Goal: Ask a question

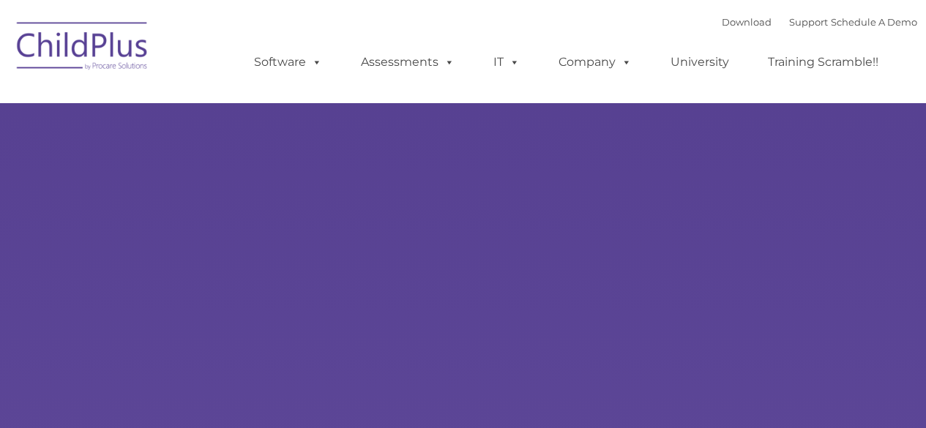
type input ""
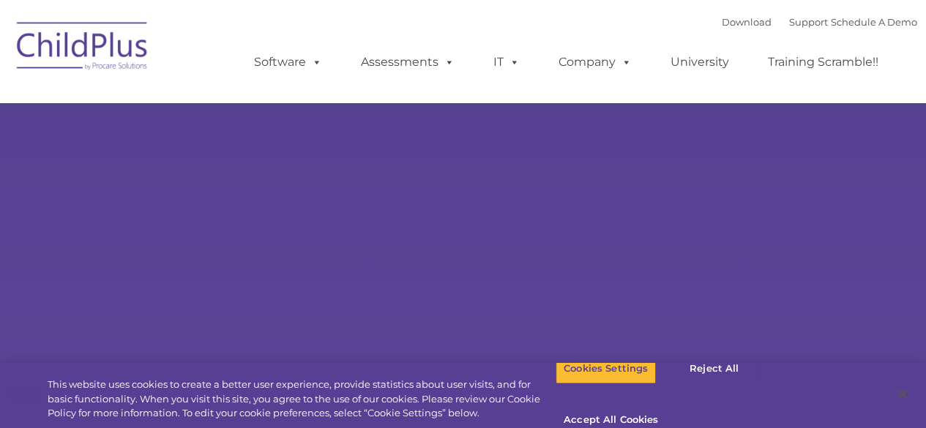
select select "MEDIUM"
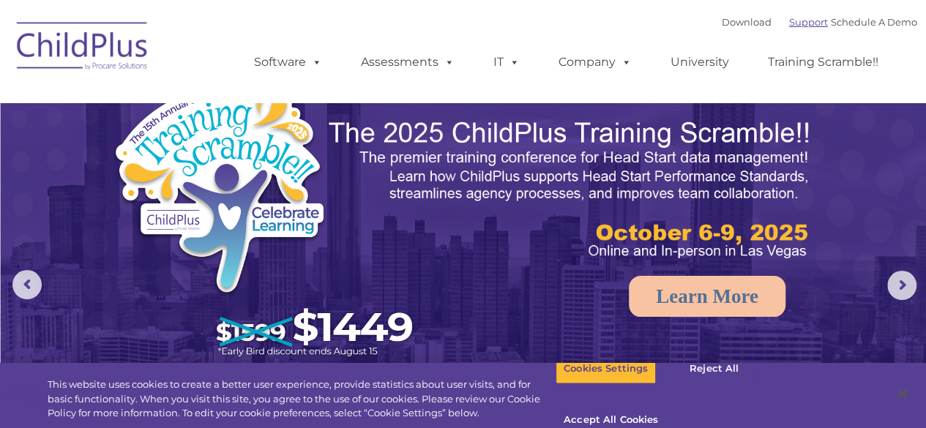
click at [789, 23] on link "Support" at bounding box center [808, 22] width 39 height 12
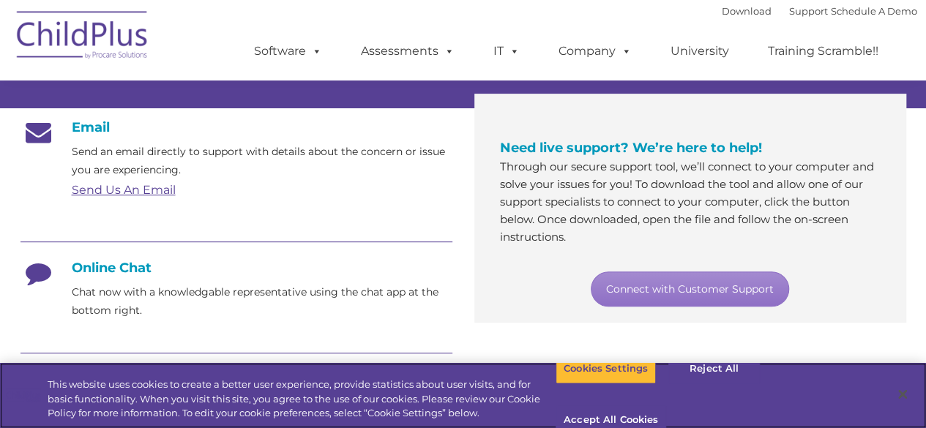
scroll to position [240, 0]
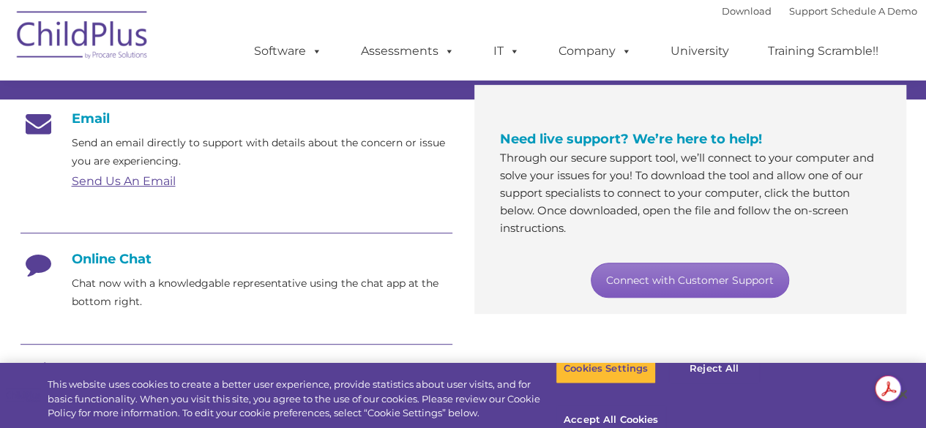
click at [664, 280] on link "Connect with Customer Support" at bounding box center [690, 280] width 198 height 35
